Goal: Task Accomplishment & Management: Use online tool/utility

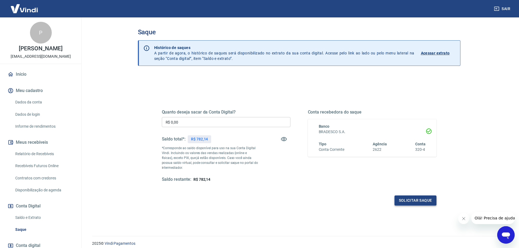
click at [401, 197] on button "Solicitar saque" at bounding box center [415, 200] width 42 height 10
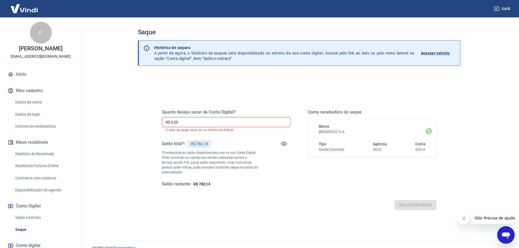
click at [249, 124] on input "R$ 0,00" at bounding box center [226, 122] width 128 height 10
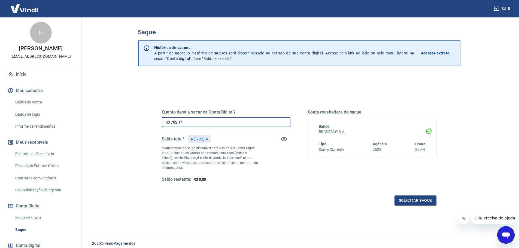
type input "R$ 782,14"
click at [308, 180] on div "Conta recebedora do saque Banco BRADESCO S.A. Tipo Conta Corrente Agência 2622 …" at bounding box center [372, 145] width 128 height 73
click at [404, 201] on button "Solicitar saque" at bounding box center [415, 200] width 42 height 10
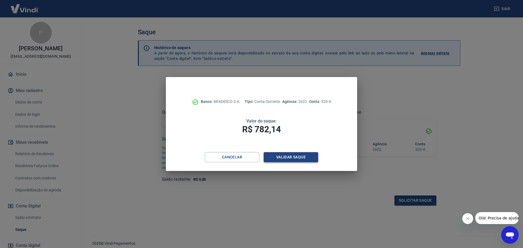
click at [286, 156] on button "Validar saque" at bounding box center [290, 157] width 54 height 10
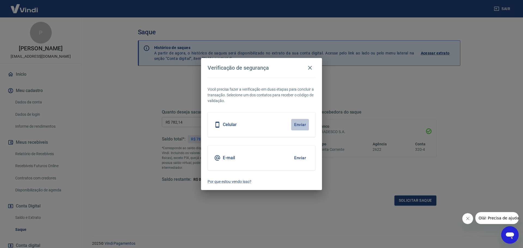
click at [300, 125] on button "Enviar" at bounding box center [300, 124] width 18 height 11
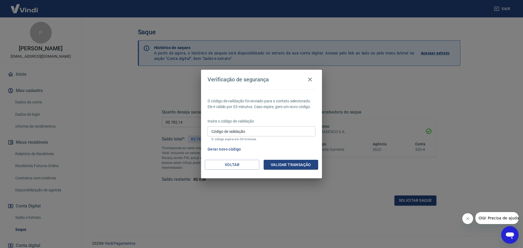
click at [244, 133] on input "Código de validação" at bounding box center [261, 131] width 108 height 10
click at [263, 117] on div "O código de validação foi enviado para o contato selecionado. Ele é válido por …" at bounding box center [261, 124] width 121 height 71
click at [255, 132] on input "Código de validação" at bounding box center [261, 131] width 108 height 10
click at [226, 164] on button "Voltar" at bounding box center [232, 165] width 54 height 10
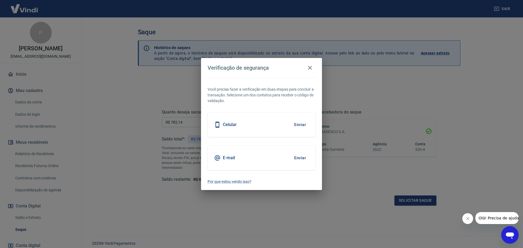
click at [295, 158] on button "Enviar" at bounding box center [300, 157] width 18 height 11
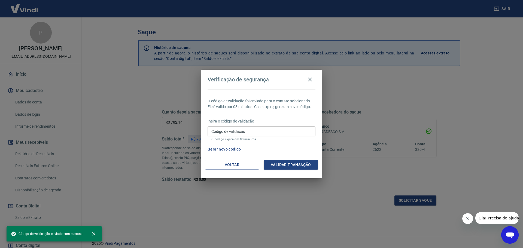
click at [280, 134] on input "Código de validação" at bounding box center [261, 131] width 108 height 10
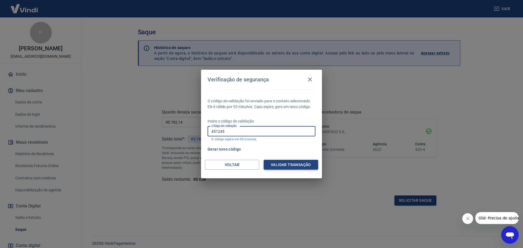
type input "451245"
click at [289, 168] on button "Validar transação" at bounding box center [290, 165] width 54 height 10
